Goal: Find specific page/section: Find specific page/section

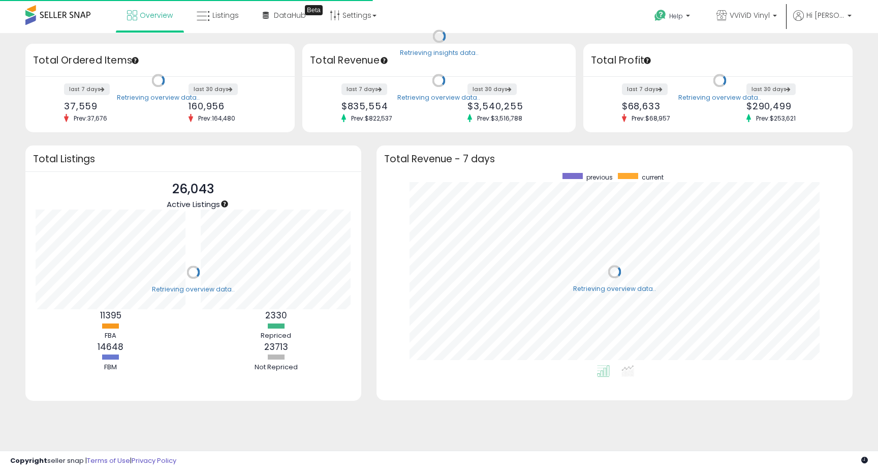
scroll to position [192, 456]
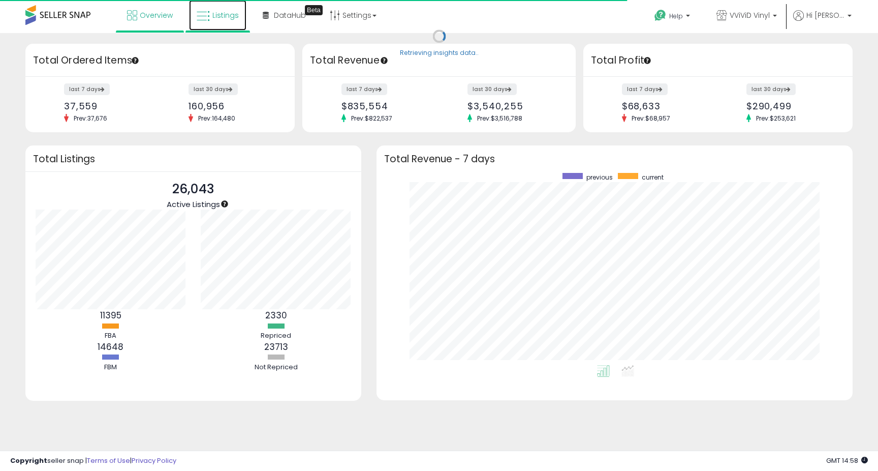
click at [225, 17] on span "Listings" at bounding box center [225, 15] width 26 height 10
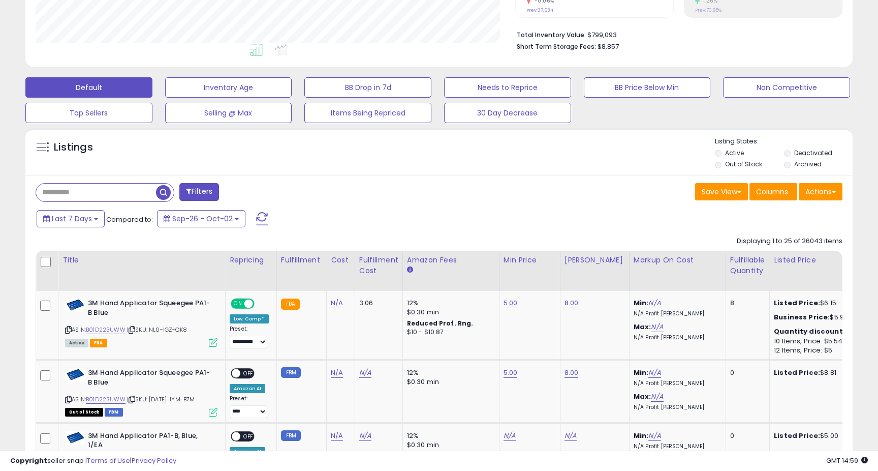
scroll to position [372, 0]
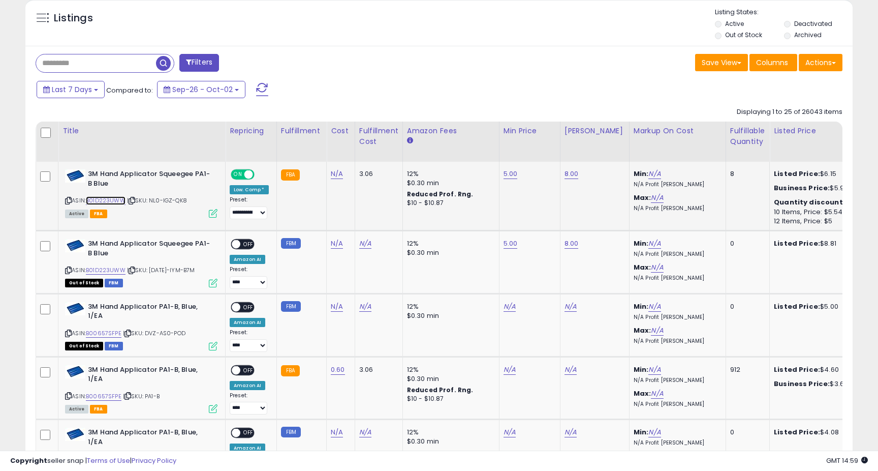
click at [103, 198] on link "B01D223UWW" at bounding box center [106, 200] width 40 height 9
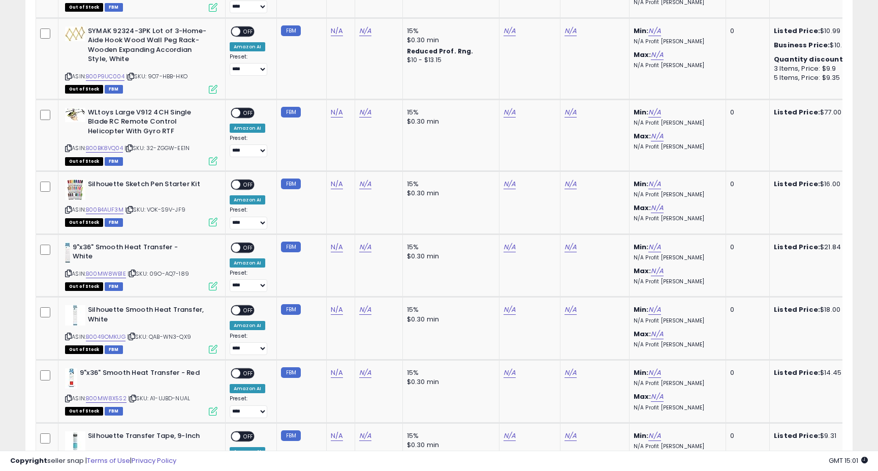
scroll to position [1813, 0]
